Goal: Transaction & Acquisition: Purchase product/service

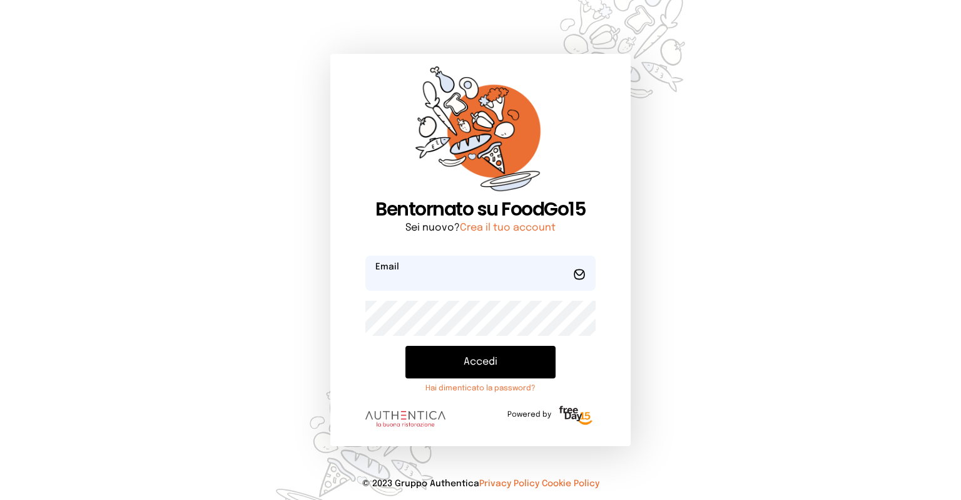
click at [421, 283] on input "email" at bounding box center [481, 272] width 230 height 35
type input "**********"
click at [406, 346] on button "Accedi" at bounding box center [481, 362] width 150 height 33
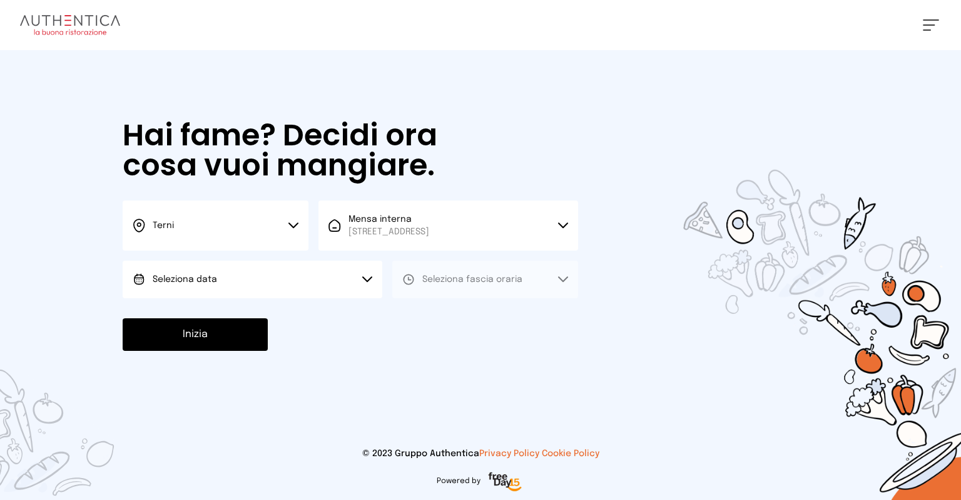
click at [241, 274] on button "Seleziona data" at bounding box center [253, 279] width 260 height 38
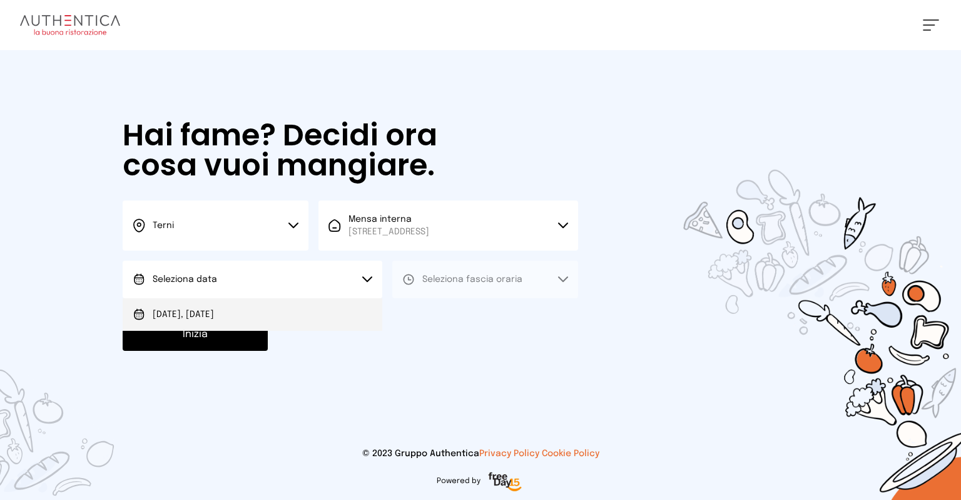
click at [212, 308] on span "[DATE], [DATE]" at bounding box center [183, 314] width 61 height 13
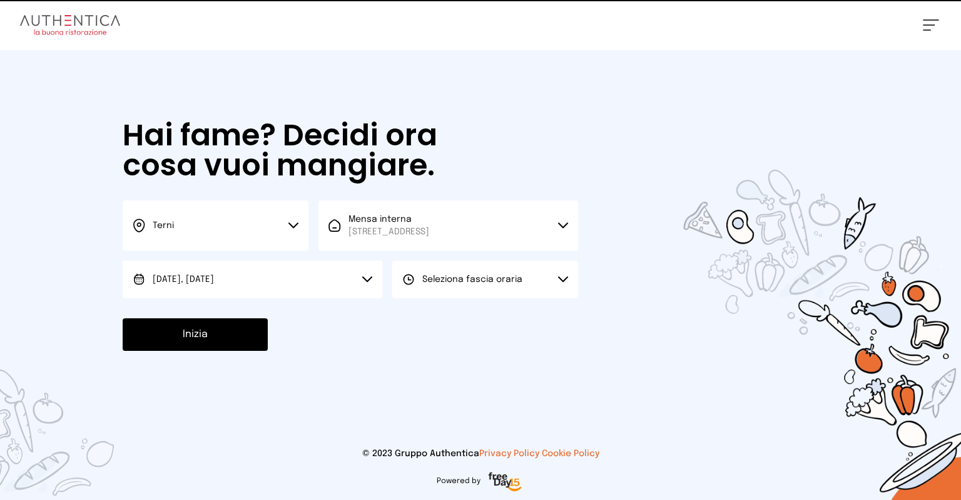
click at [451, 282] on span "Seleziona fascia oraria" at bounding box center [473, 279] width 100 height 9
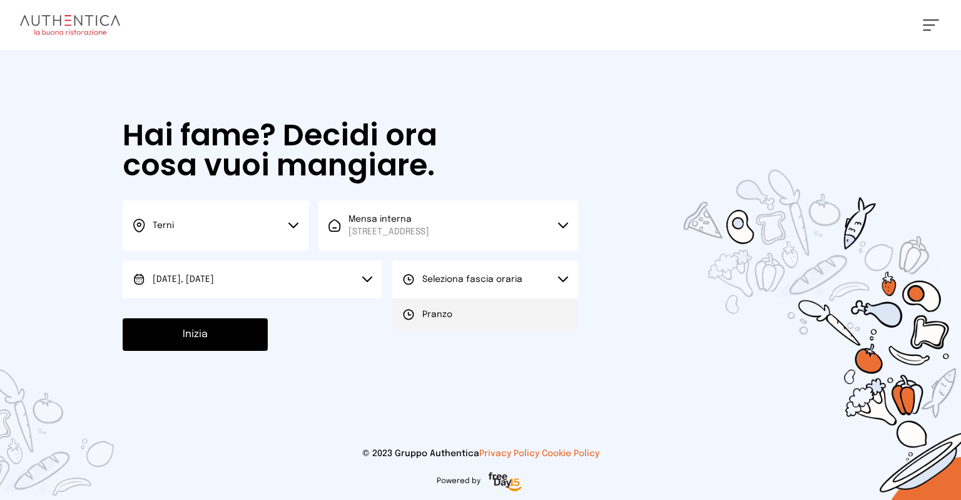
click at [448, 309] on span "Pranzo" at bounding box center [438, 314] width 30 height 13
click at [219, 321] on button "Inizia" at bounding box center [195, 334] width 145 height 33
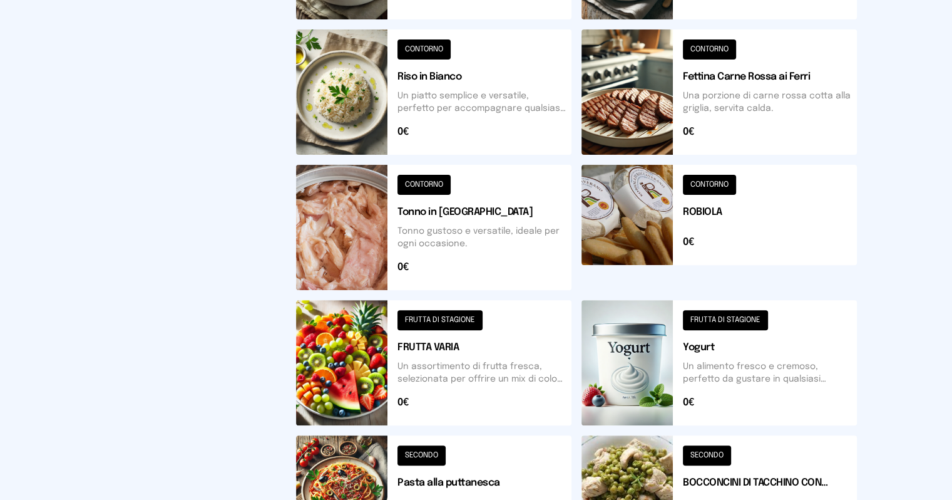
scroll to position [531, 0]
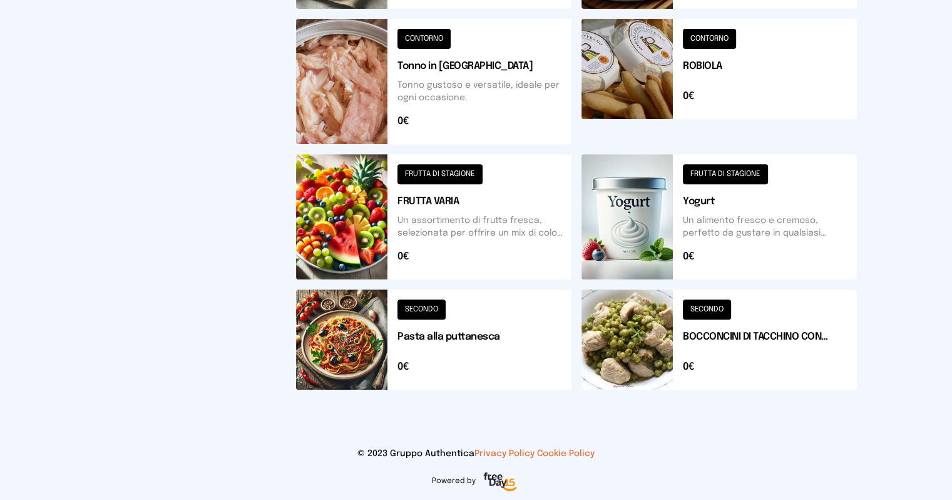
click at [650, 330] on button at bounding box center [719, 339] width 275 height 100
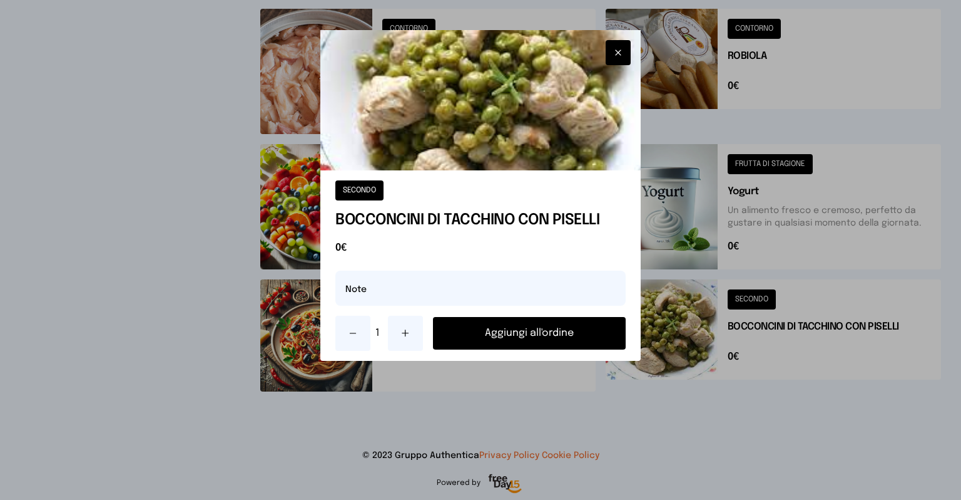
click at [531, 329] on button "Aggiungi all'ordine" at bounding box center [529, 333] width 193 height 33
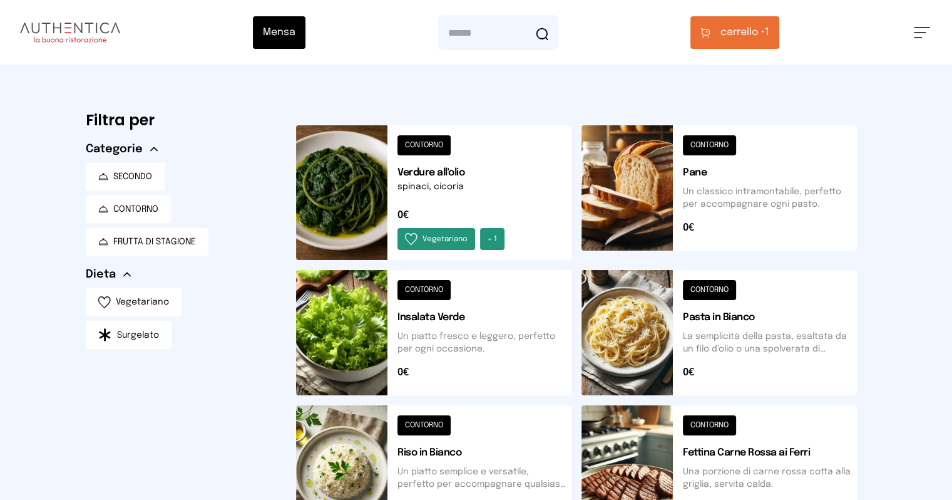
scroll to position [188, 0]
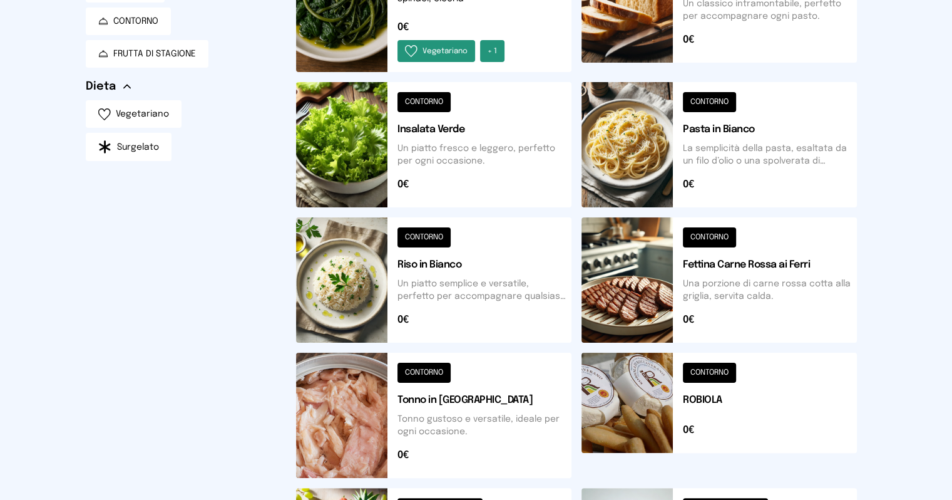
click at [648, 31] on button at bounding box center [719, 4] width 275 height 135
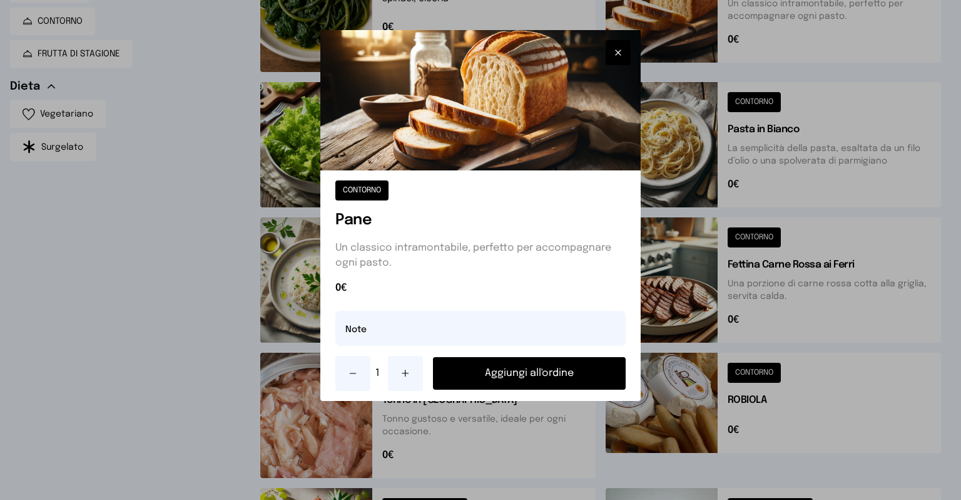
click at [536, 372] on button "Aggiungi all'ordine" at bounding box center [529, 373] width 193 height 33
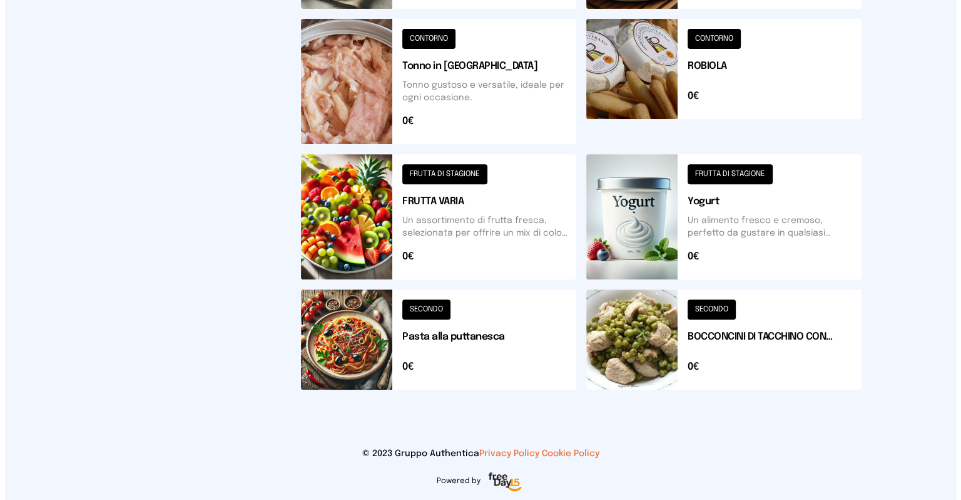
scroll to position [0, 0]
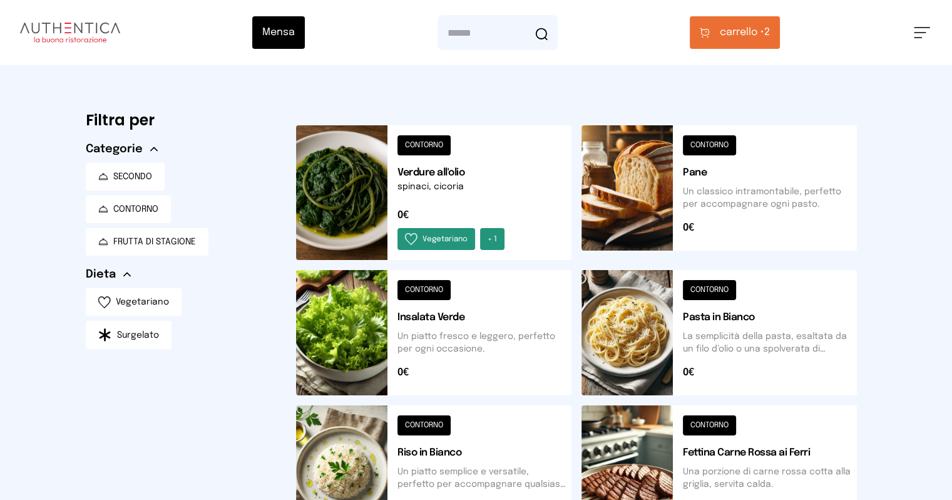
drag, startPoint x: 832, startPoint y: 36, endPoint x: 827, endPoint y: 43, distance: 8.5
click at [764, 36] on span "carrello •" at bounding box center [742, 32] width 44 height 15
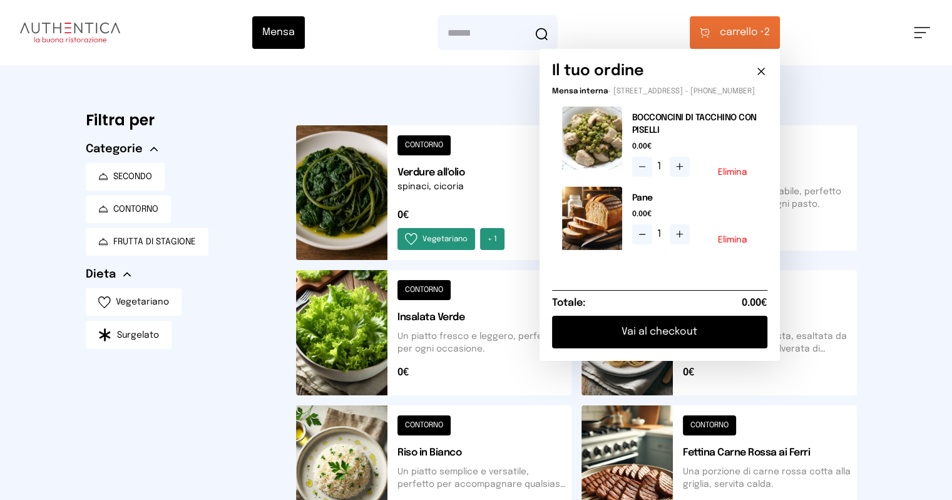
click at [761, 343] on button "Vai al checkout" at bounding box center [659, 331] width 215 height 33
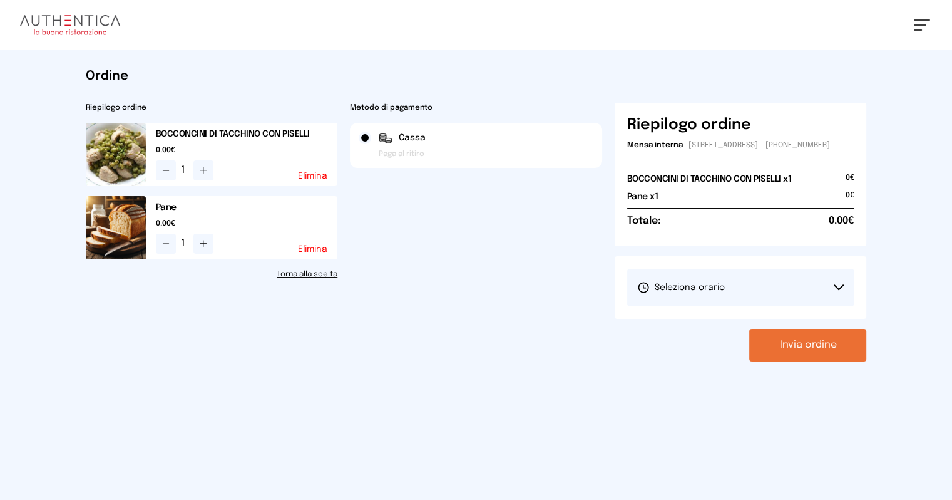
click at [725, 294] on span "Seleziona orario" at bounding box center [681, 287] width 88 height 13
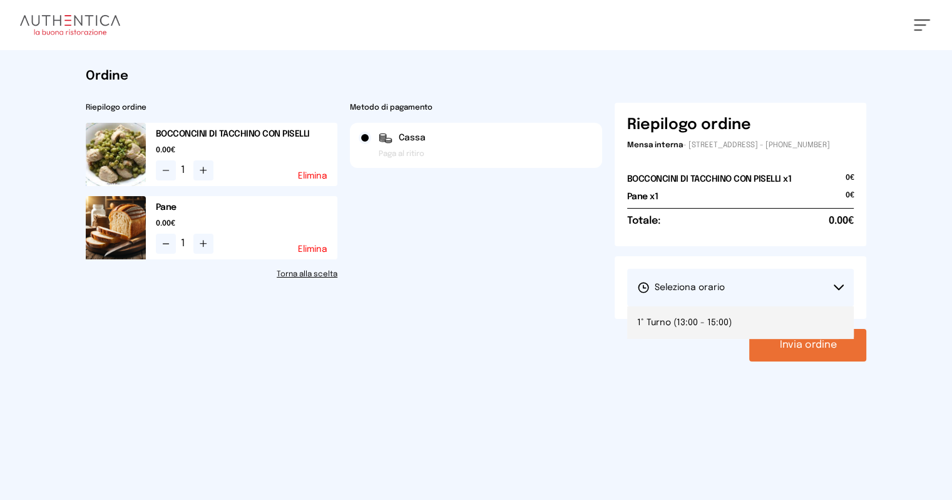
click at [704, 329] on span "1° Turno (13:00 - 15:00)" at bounding box center [684, 322] width 95 height 13
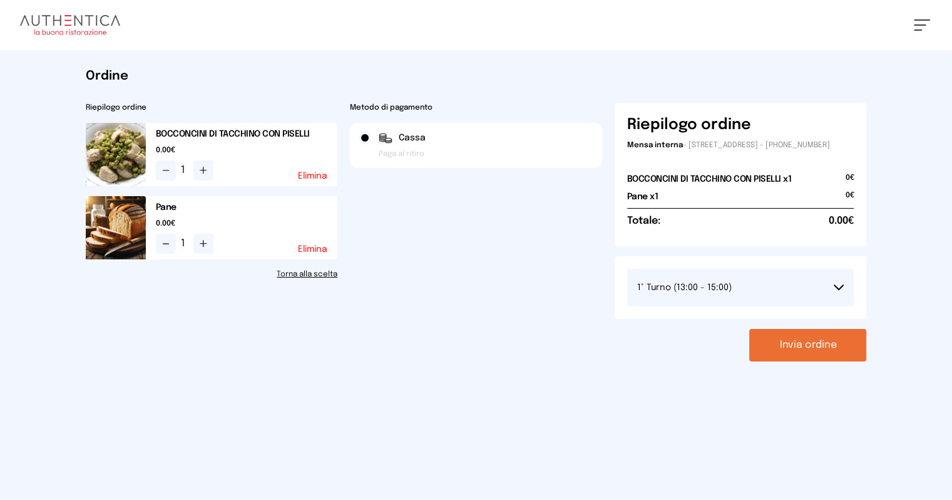
click at [866, 359] on button "Invia ordine" at bounding box center [807, 345] width 117 height 33
